Goal: Task Accomplishment & Management: Complete application form

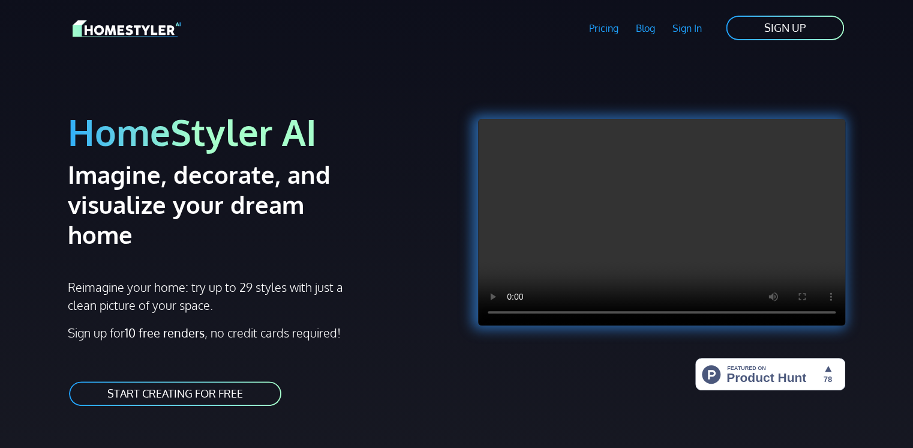
click at [194, 380] on link "START CREATING FOR FREE" at bounding box center [175, 393] width 215 height 27
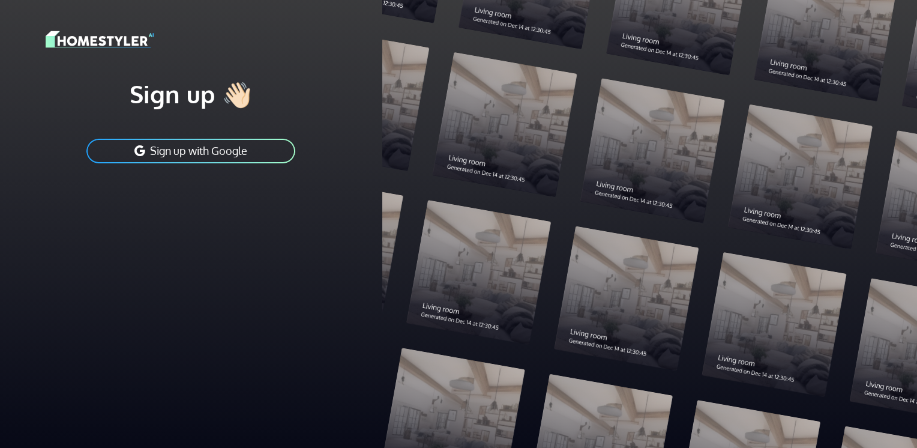
click at [224, 151] on button "Sign up with Google" at bounding box center [190, 150] width 211 height 27
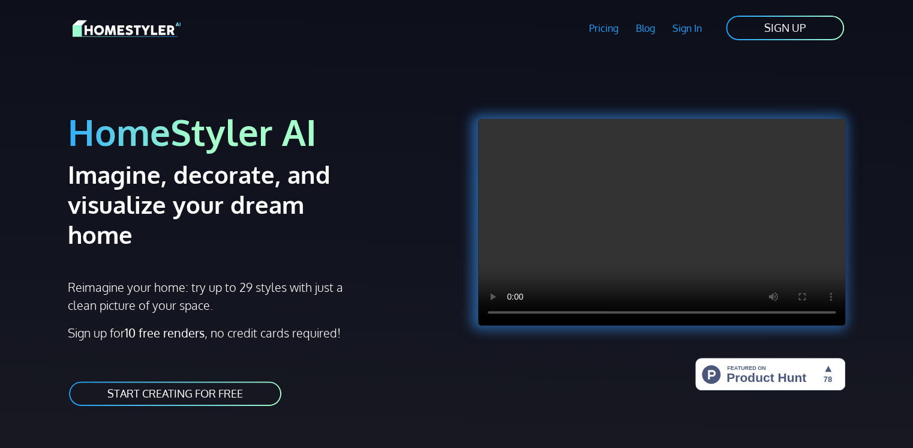
click at [686, 34] on link "Sign In" at bounding box center [687, 28] width 47 height 28
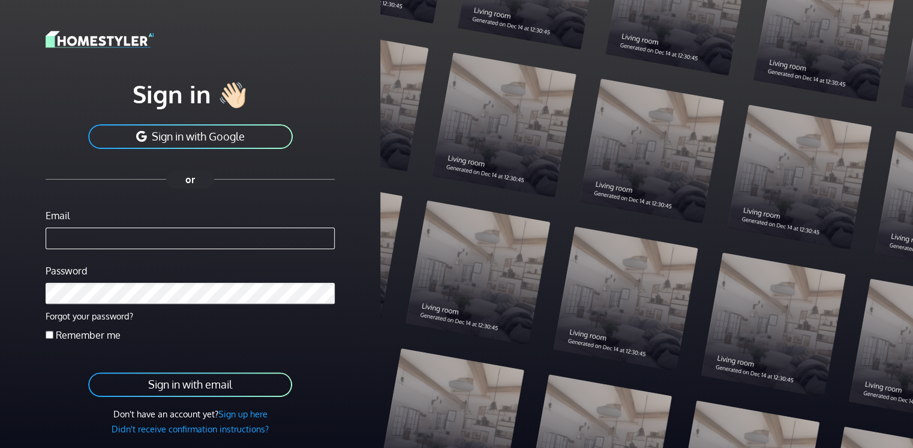
type input "**********"
click at [87, 371] on button "Sign in with email" at bounding box center [190, 384] width 206 height 27
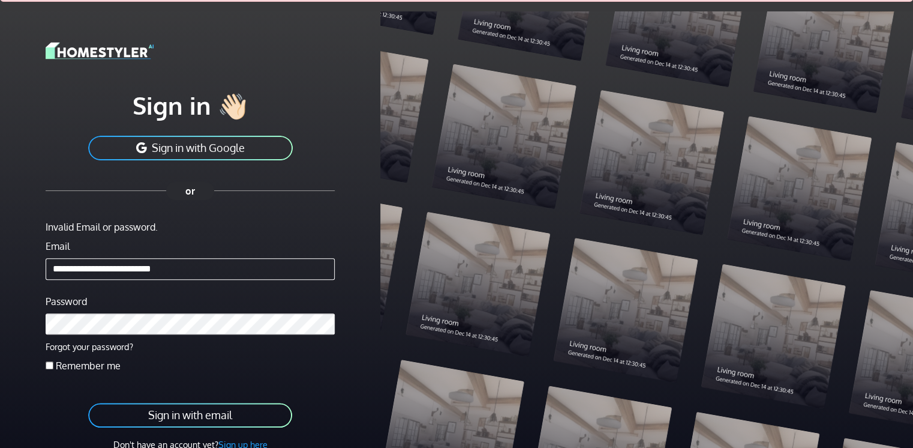
scroll to position [60, 0]
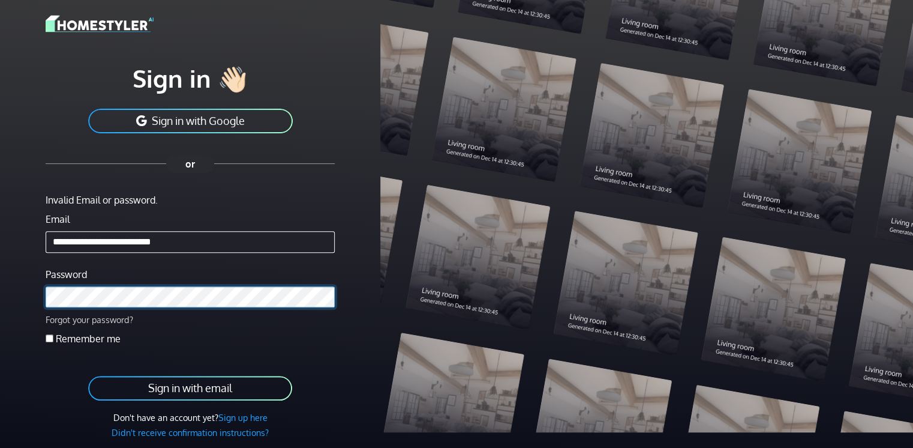
click at [87, 374] on button "Sign in with email" at bounding box center [190, 387] width 206 height 27
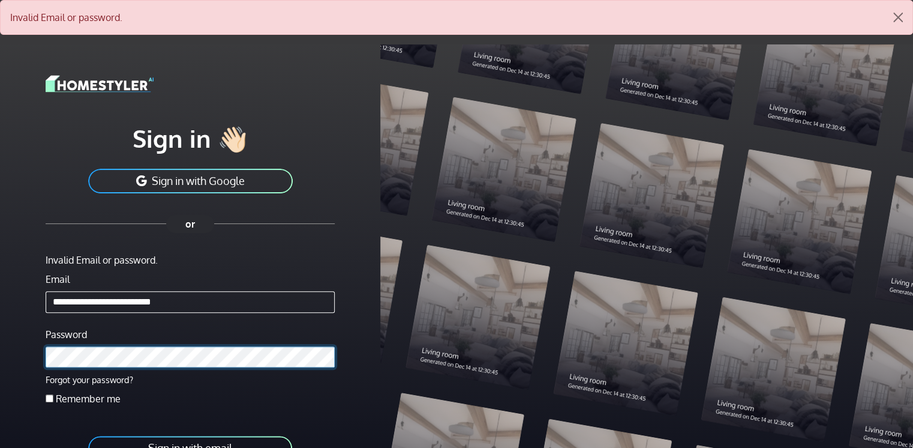
click at [87, 434] on button "Sign in with email" at bounding box center [190, 447] width 206 height 27
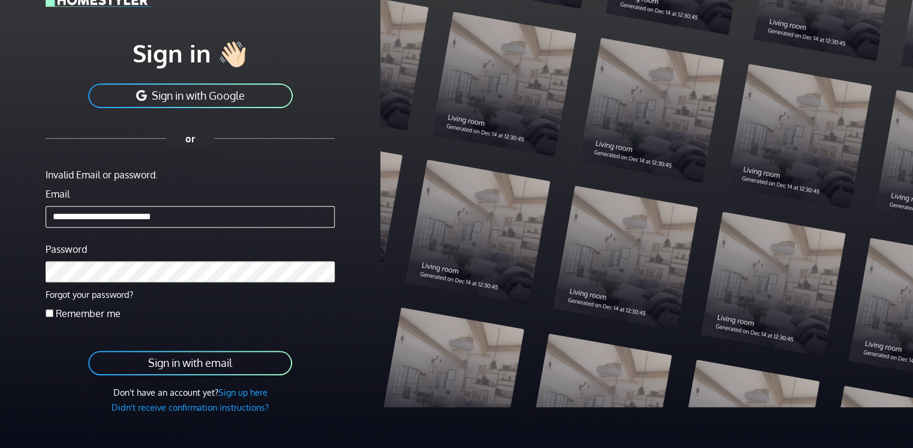
scroll to position [103, 0]
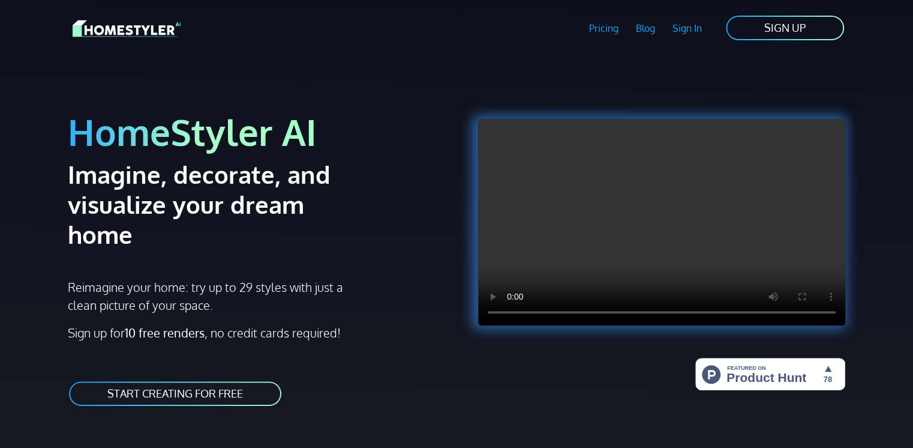
click at [690, 35] on link "Sign In" at bounding box center [687, 28] width 47 height 28
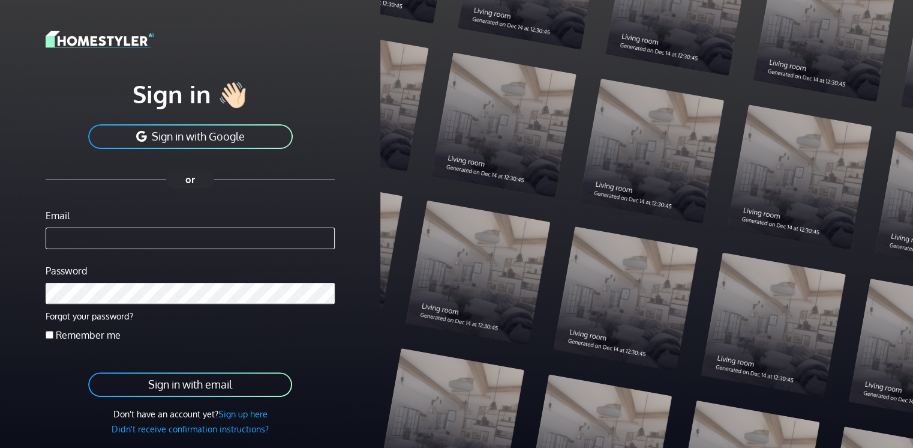
click at [246, 421] on div "Don't have an account yet? Sign up here Didn't receive confirmation instruction…" at bounding box center [190, 421] width 289 height 28
click at [239, 417] on link "Sign up here" at bounding box center [242, 413] width 49 height 11
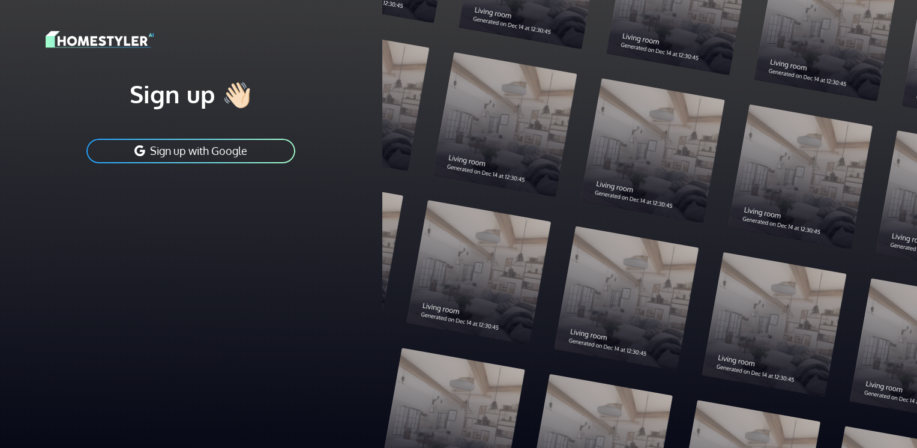
click at [199, 151] on button "Sign up with Google" at bounding box center [190, 150] width 211 height 27
